Goal: Transaction & Acquisition: Purchase product/service

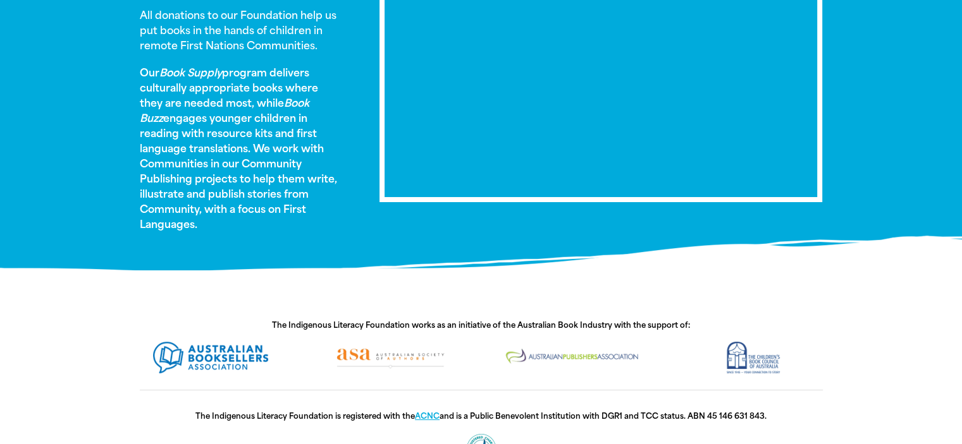
scroll to position [569, 0]
